Goal: Share content: Share content

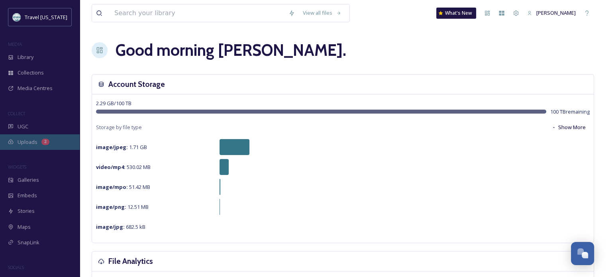
click at [30, 143] on span "Uploads" at bounding box center [28, 142] width 20 height 8
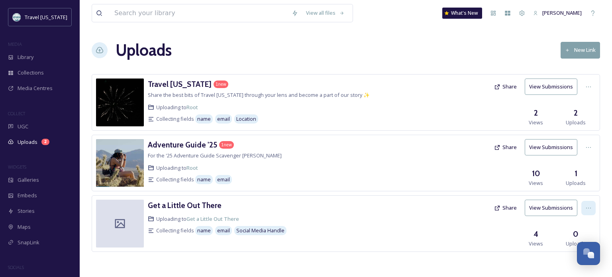
click at [590, 205] on icon at bounding box center [588, 208] width 6 height 6
click at [461, 247] on div "Get a Little Out There Uploading to Get a Little Out There Collecting fields na…" at bounding box center [346, 223] width 508 height 57
click at [508, 206] on button "Share" at bounding box center [505, 208] width 31 height 16
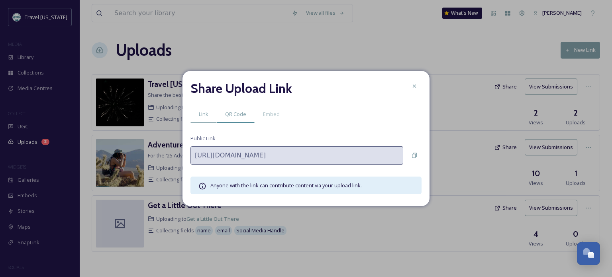
click at [236, 114] on span "QR Code" at bounding box center [235, 114] width 21 height 8
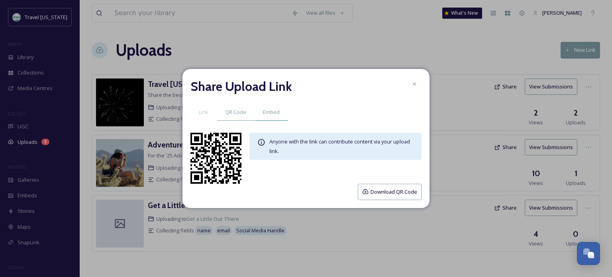
click at [270, 112] on span "Embed" at bounding box center [271, 112] width 17 height 8
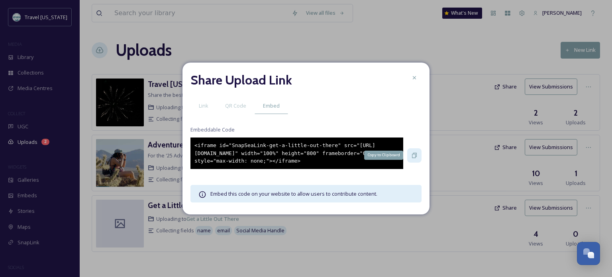
click at [415, 154] on icon at bounding box center [414, 155] width 5 height 5
click at [204, 102] on span "Link" at bounding box center [204, 106] width 10 height 8
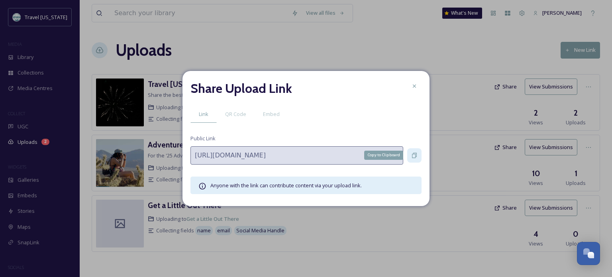
click at [414, 158] on icon at bounding box center [414, 155] width 6 height 6
click at [240, 116] on span "QR Code" at bounding box center [235, 114] width 21 height 8
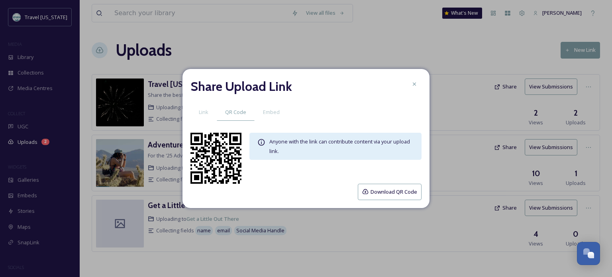
click at [394, 191] on button "Download QR Code" at bounding box center [390, 192] width 64 height 16
click at [273, 113] on span "Embed" at bounding box center [271, 112] width 17 height 8
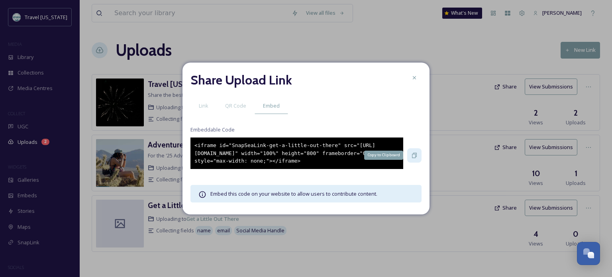
click at [416, 155] on icon at bounding box center [414, 155] width 5 height 5
